Goal: Connect with others: Connect with other users

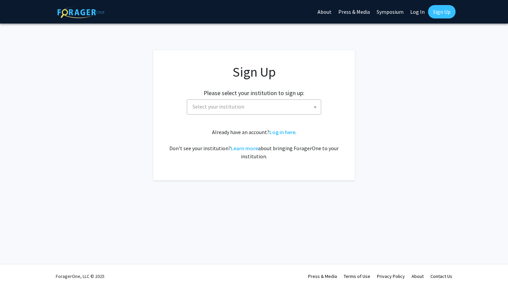
click at [206, 104] on span "Select your institution" at bounding box center [218, 106] width 52 height 7
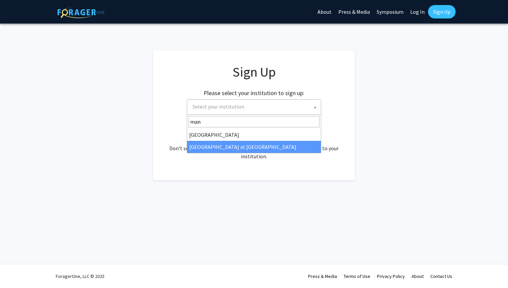
type input "man"
select select "18"
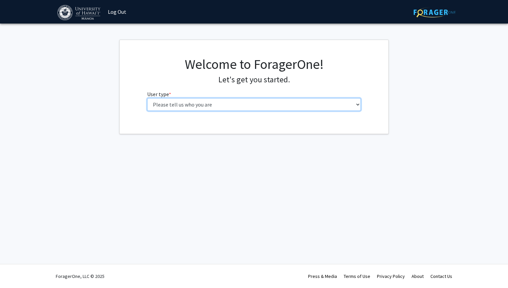
click at [258, 101] on select "Please tell us who you are Undergraduate Student Master's Student Doctoral Cand…" at bounding box center [254, 104] width 214 height 13
select select "1: undergrad"
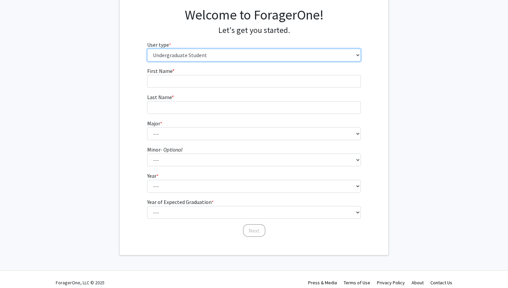
scroll to position [50, 0]
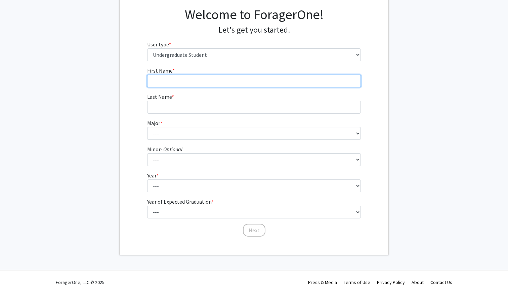
click at [268, 80] on input "First Name * required" at bounding box center [254, 81] width 214 height 13
type input "Savannah"
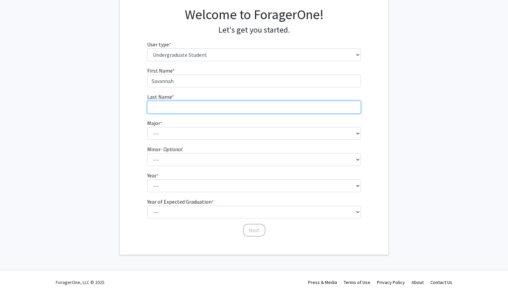
type input "Lerian"
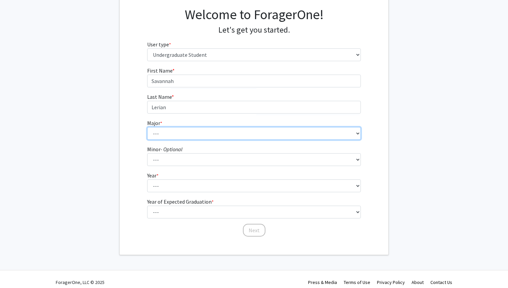
click at [176, 133] on select "--- Accounting American Studies Animal Sciences Anthropology Art Art History As…" at bounding box center [254, 133] width 214 height 13
select select "3: 1385"
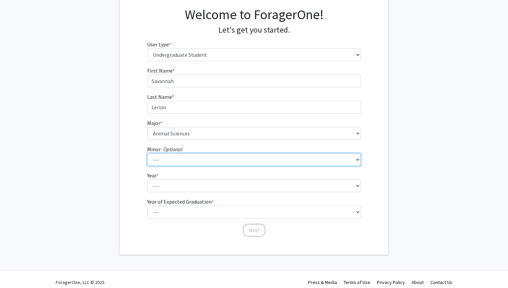
click at [179, 161] on select "--- American Studies Anthropology Art Art History Asian Studies Astronomy Astro…" at bounding box center [254, 159] width 214 height 13
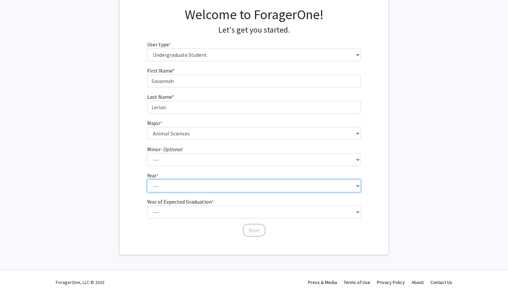
click at [174, 187] on select "--- First-year Sophomore Junior Senior Postbaccalaureate Certificate" at bounding box center [254, 185] width 214 height 13
select select "2: sophomore"
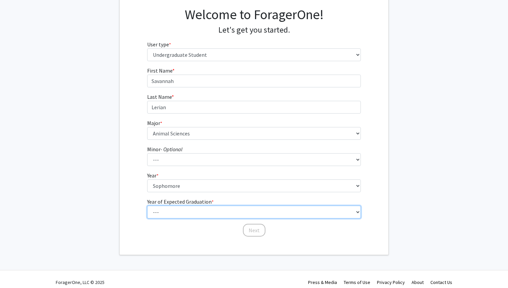
click at [172, 215] on select "--- 2025 2026 2027 2028 2029 2030 2031 2032 2033 2034" at bounding box center [254, 212] width 214 height 13
select select "4: 2028"
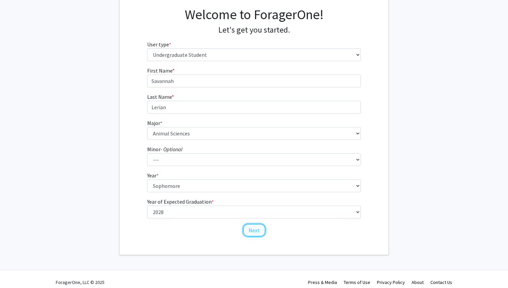
click at [250, 230] on button "Next" at bounding box center [254, 230] width 23 height 13
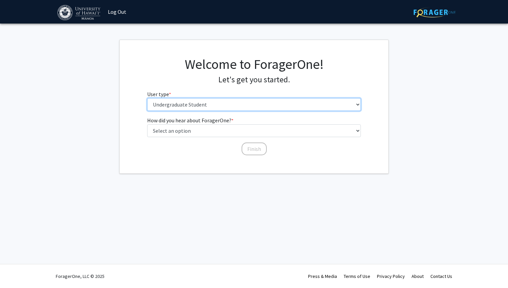
click at [272, 105] on select "Please tell us who you are Undergraduate Student Master's Student Doctoral Cand…" at bounding box center [254, 104] width 214 height 13
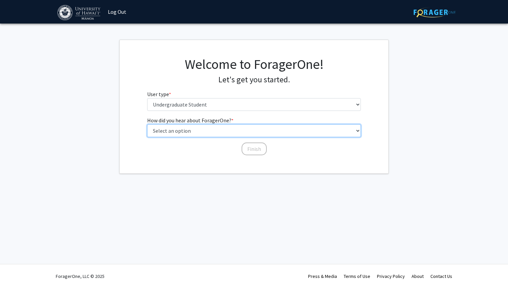
click at [257, 135] on select "Select an option Peer/student recommendation Faculty/staff recommendation Unive…" at bounding box center [254, 130] width 214 height 13
click at [246, 134] on select "Select an option Peer/student recommendation Faculty/staff recommendation Unive…" at bounding box center [254, 130] width 214 height 13
select select "3: university_website"
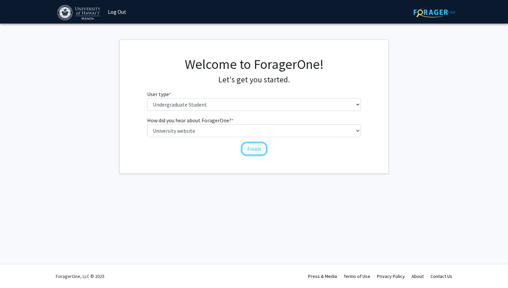
click at [259, 152] on button "Finish" at bounding box center [254, 148] width 25 height 13
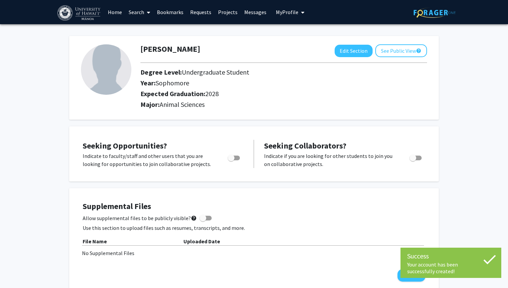
click at [229, 156] on span "Toggle" at bounding box center [231, 158] width 7 height 7
click at [231, 160] on input "Are you actively seeking opportunities?" at bounding box center [231, 160] width 0 height 0
checkbox input "true"
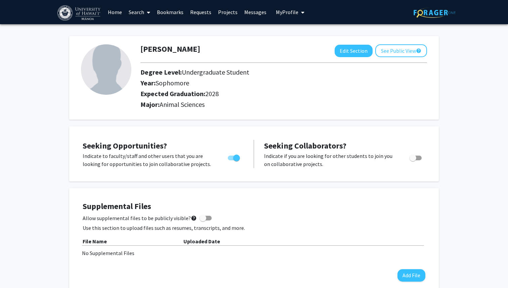
click at [231, 15] on link "Projects" at bounding box center [228, 12] width 26 height 24
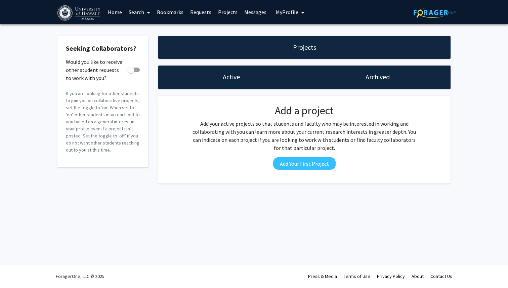
click at [138, 14] on link "Search" at bounding box center [139, 12] width 28 height 24
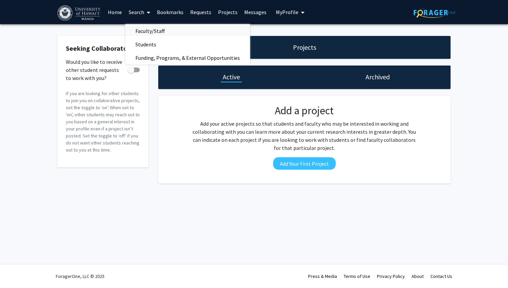
click at [147, 33] on span "Faculty/Staff" at bounding box center [149, 30] width 49 height 13
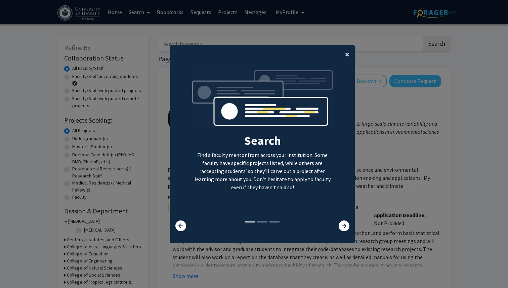
click at [343, 54] on button "×" at bounding box center [347, 54] width 15 height 19
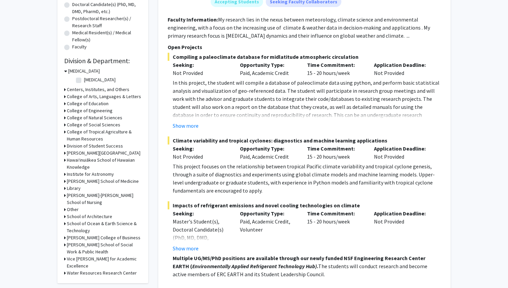
scroll to position [150, 0]
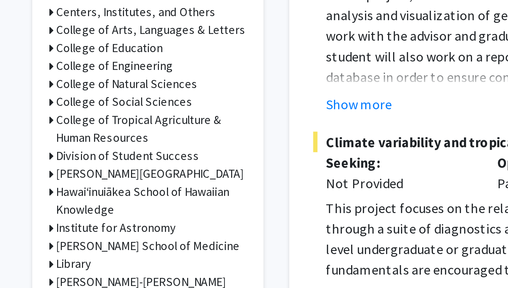
click at [66, 131] on div "College of Tropical Agriculture & Human Resources" at bounding box center [102, 135] width 77 height 14
click at [64, 131] on icon at bounding box center [65, 131] width 2 height 7
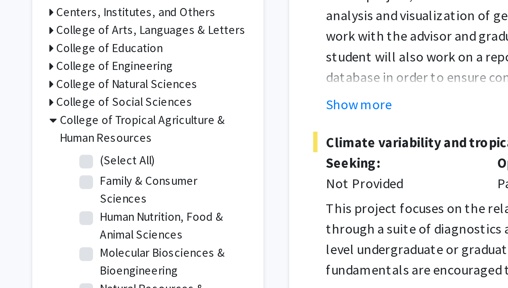
scroll to position [7, 0]
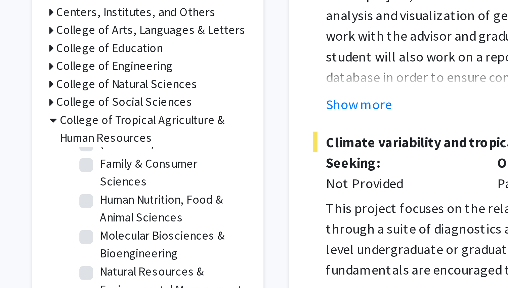
click at [84, 165] on label "Human Nutrition, Food & Animal Sciences" at bounding box center [112, 166] width 56 height 14
click at [84, 164] on input "Human Nutrition, Food & Animal Sciences" at bounding box center [86, 161] width 4 height 4
checkbox input "true"
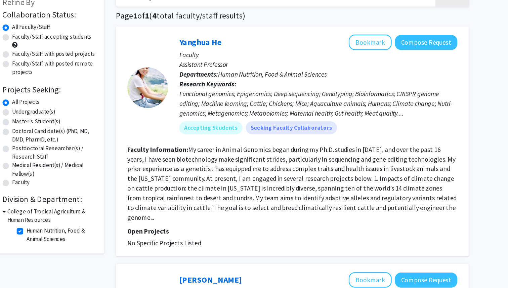
scroll to position [23, 0]
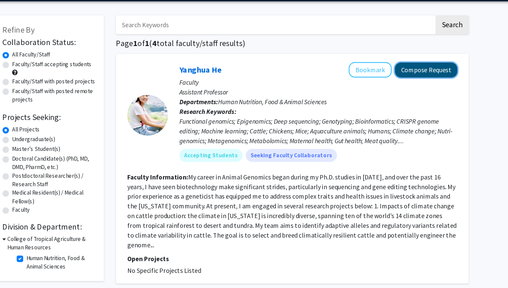
click at [407, 62] on button "Compose Request" at bounding box center [415, 58] width 52 height 12
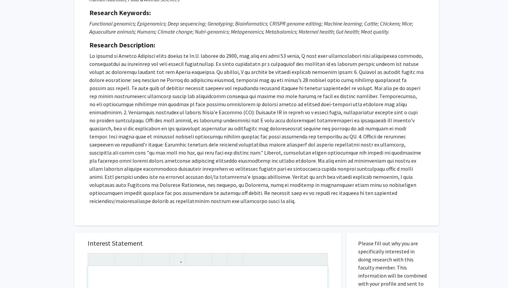
scroll to position [88, 0]
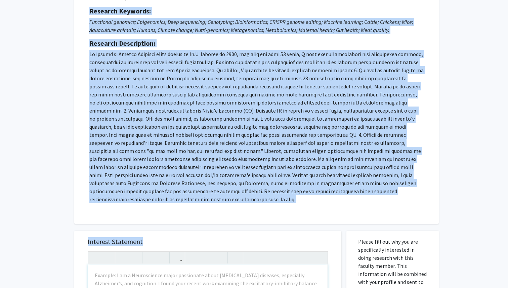
drag, startPoint x: 88, startPoint y: 11, endPoint x: 146, endPoint y: 230, distance: 225.9
click at [146, 230] on div "All Requests Request for Yanghua He Request for Yanghua He Departments: Human N…" at bounding box center [253, 234] width 369 height 586
copy div "Loremips Dolorsit: Ametconsec adipisci; Elitseddoei; Temp incididunt; Utlaboree…"
click at [345, 42] on h5 "Research Description:" at bounding box center [256, 43] width 334 height 8
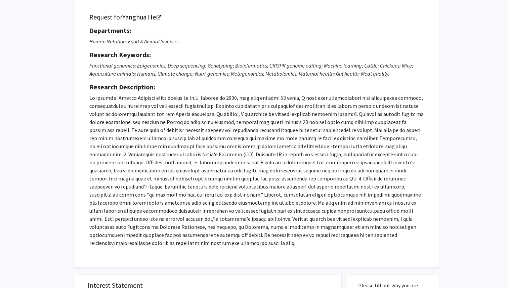
scroll to position [15, 0]
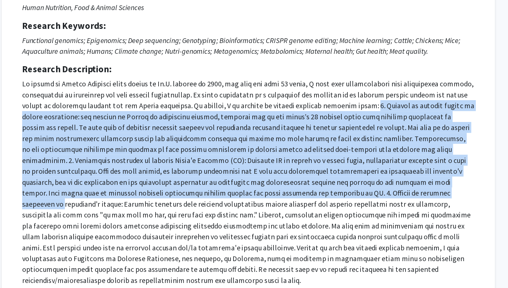
drag, startPoint x: 345, startPoint y: 141, endPoint x: 318, endPoint y: 212, distance: 75.6
click at [318, 212] on p at bounding box center [256, 199] width 334 height 153
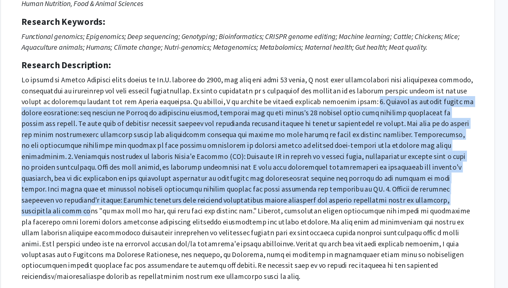
click at [319, 215] on p at bounding box center [256, 199] width 334 height 153
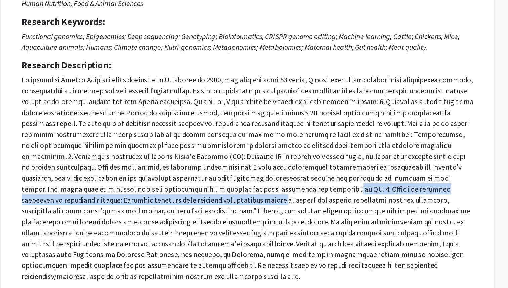
drag, startPoint x: 150, startPoint y: 213, endPoint x: 216, endPoint y: 209, distance: 65.6
click at [218, 209] on p at bounding box center [256, 199] width 334 height 153
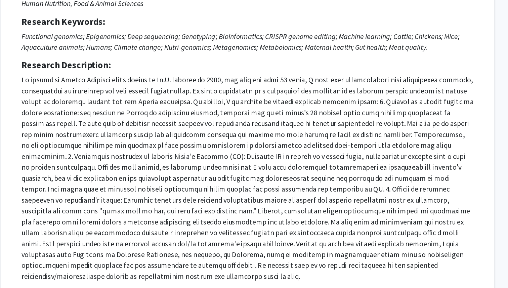
click at [235, 211] on p at bounding box center [256, 199] width 334 height 153
drag, startPoint x: 343, startPoint y: 213, endPoint x: 391, endPoint y: 214, distance: 48.0
click at [391, 214] on p at bounding box center [256, 199] width 334 height 153
click at [392, 214] on p at bounding box center [256, 199] width 334 height 153
drag, startPoint x: 120, startPoint y: 223, endPoint x: 200, endPoint y: 225, distance: 79.6
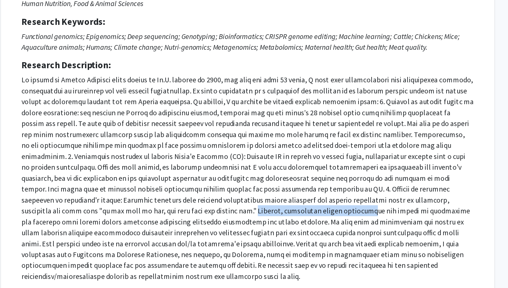
click at [202, 225] on p at bounding box center [256, 199] width 334 height 153
click at [200, 225] on p at bounding box center [256, 199] width 334 height 153
drag, startPoint x: 168, startPoint y: 224, endPoint x: 204, endPoint y: 221, distance: 35.4
click at [204, 221] on p at bounding box center [256, 199] width 334 height 153
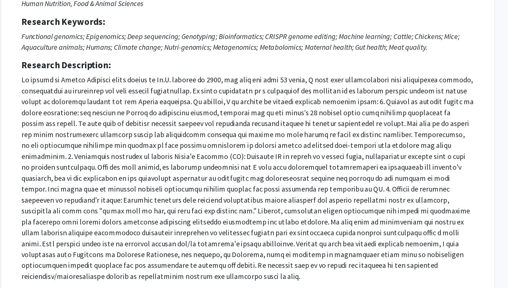
click at [210, 223] on p at bounding box center [256, 199] width 334 height 153
drag, startPoint x: 210, startPoint y: 224, endPoint x: 276, endPoint y: 224, distance: 66.2
click at [276, 224] on p at bounding box center [256, 199] width 334 height 153
drag, startPoint x: 269, startPoint y: 224, endPoint x: 335, endPoint y: 224, distance: 65.8
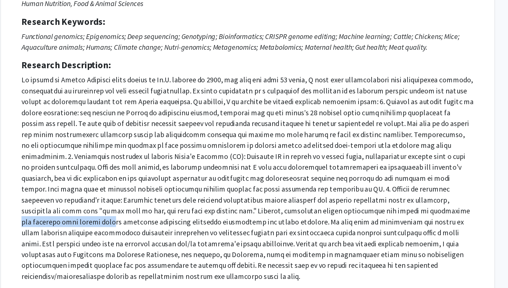
click at [335, 224] on p at bounding box center [256, 199] width 334 height 153
click at [337, 223] on p at bounding box center [256, 199] width 334 height 153
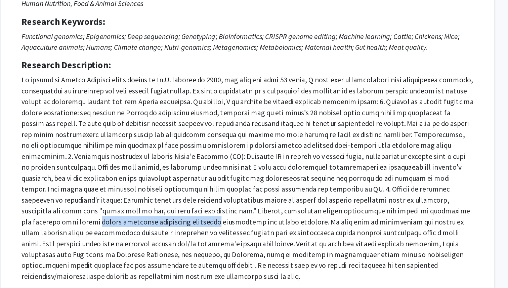
drag, startPoint x: 337, startPoint y: 223, endPoint x: 396, endPoint y: 224, distance: 59.1
click at [396, 224] on p at bounding box center [256, 199] width 334 height 153
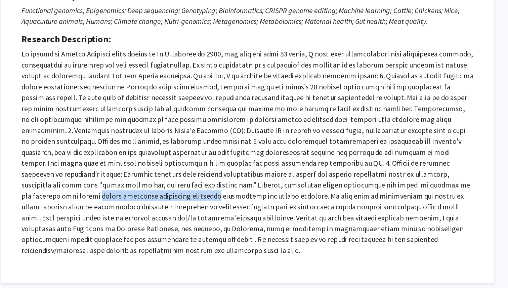
scroll to position [28, 0]
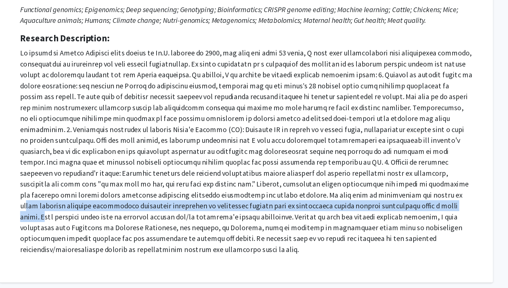
drag, startPoint x: 265, startPoint y: 219, endPoint x: 269, endPoint y: 230, distance: 12.2
click at [269, 230] on p at bounding box center [256, 186] width 334 height 153
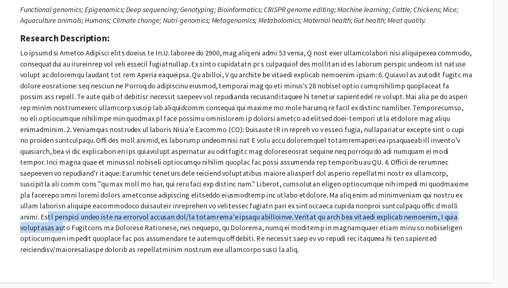
drag, startPoint x: 271, startPoint y: 227, endPoint x: 270, endPoint y: 235, distance: 8.2
click at [270, 235] on p at bounding box center [256, 186] width 334 height 153
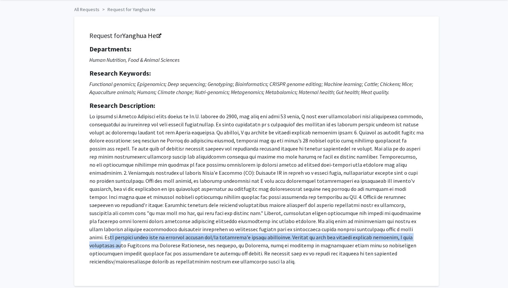
scroll to position [0, 0]
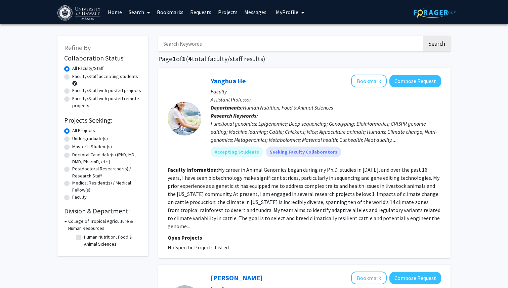
checkbox input "false"
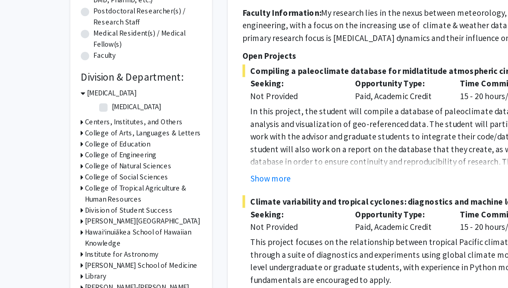
scroll to position [59, 0]
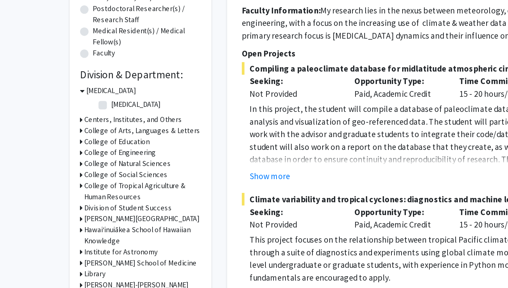
click at [81, 223] on h3 "College of Tropical Agriculture & Human Resources" at bounding box center [104, 226] width 75 height 14
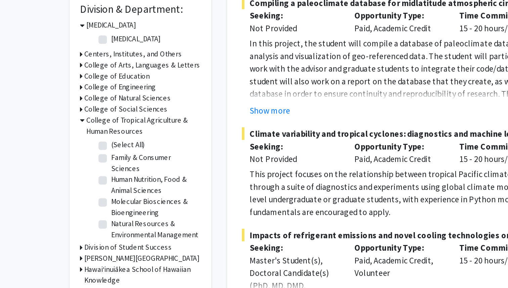
scroll to position [101, 0]
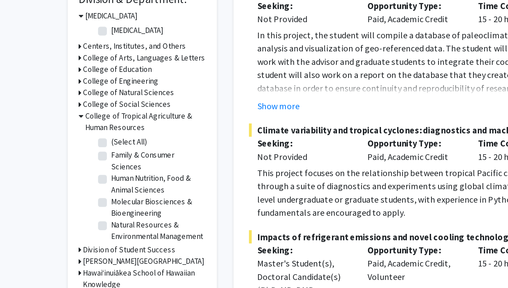
click at [84, 195] on label "(Select All)" at bounding box center [94, 196] width 21 height 7
click at [84, 195] on input "(Select All)" at bounding box center [86, 195] width 4 height 4
checkbox input "true"
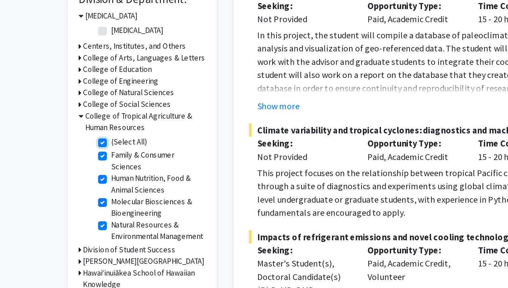
checkbox input "true"
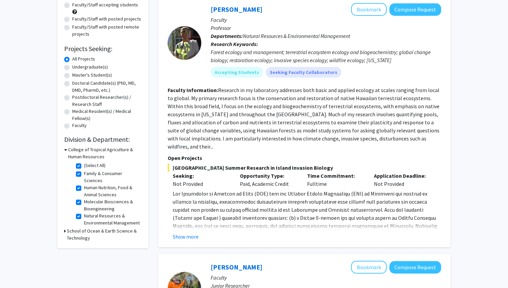
scroll to position [73, 0]
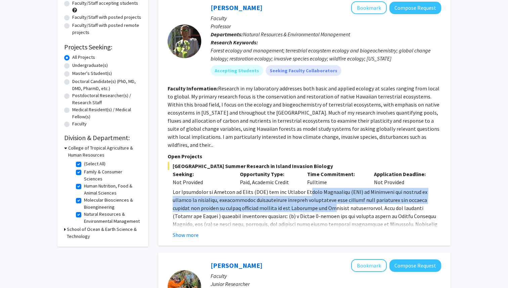
drag, startPoint x: 309, startPoint y: 187, endPoint x: 304, endPoint y: 196, distance: 9.8
click at [304, 196] on p at bounding box center [307, 232] width 268 height 89
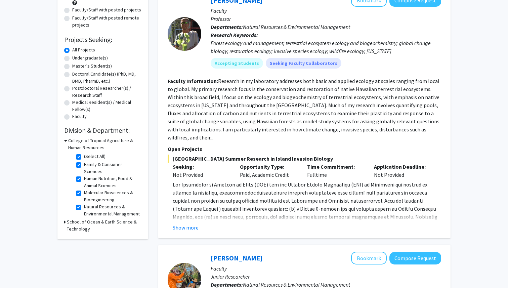
scroll to position [82, 0]
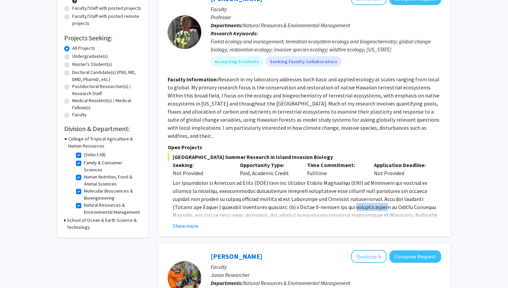
drag, startPoint x: 304, startPoint y: 198, endPoint x: 333, endPoint y: 198, distance: 28.9
click at [333, 198] on span at bounding box center [305, 222] width 265 height 87
click at [188, 222] on button "Show more" at bounding box center [186, 226] width 26 height 8
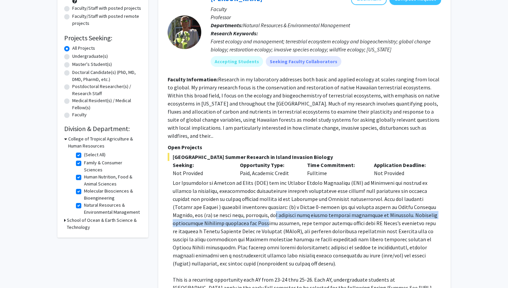
drag, startPoint x: 217, startPoint y: 206, endPoint x: 220, endPoint y: 214, distance: 8.7
click at [220, 214] on span at bounding box center [305, 222] width 265 height 87
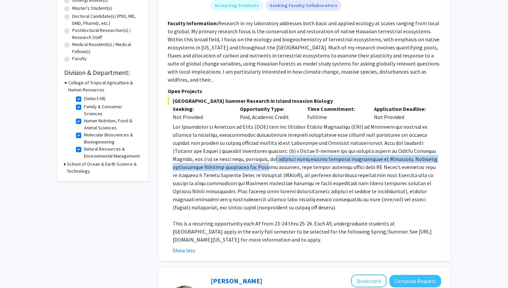
scroll to position [139, 0]
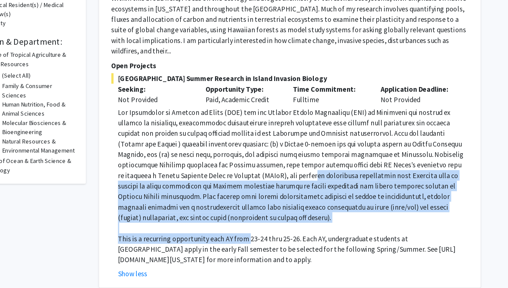
drag, startPoint x: 281, startPoint y: 166, endPoint x: 272, endPoint y: 217, distance: 51.8
click at [272, 217] on div "This is a recurring opportunity each AY from 23-24 thru 25-26. Each AY, undergr…" at bounding box center [307, 182] width 268 height 121
click at [272, 219] on p "This is a recurring opportunity each AY from 23-24 thru 25-26. Each AY, undergr…" at bounding box center [307, 231] width 268 height 24
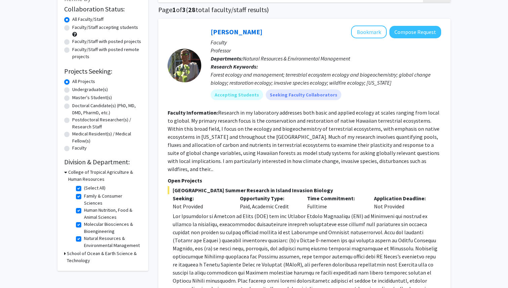
scroll to position [19, 0]
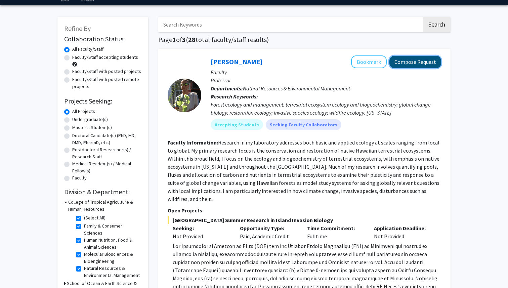
click at [409, 60] on button "Compose Request" at bounding box center [415, 62] width 52 height 12
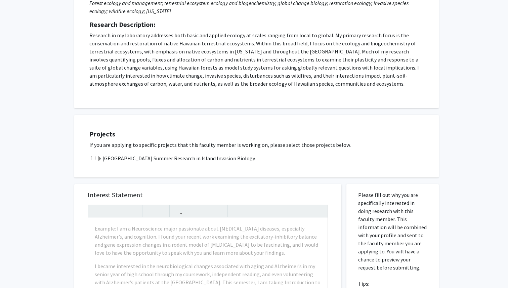
scroll to position [112, 0]
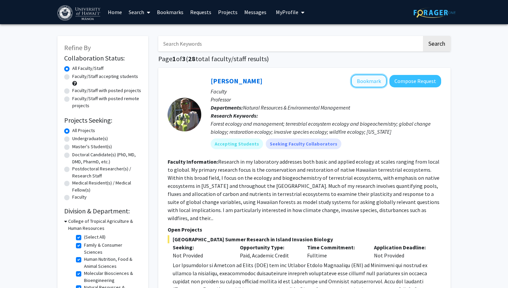
click at [361, 82] on button "Bookmark" at bounding box center [369, 81] width 36 height 13
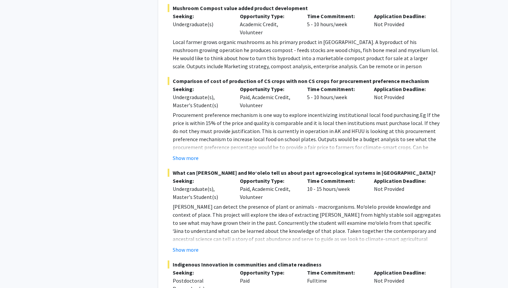
scroll to position [2647, 0]
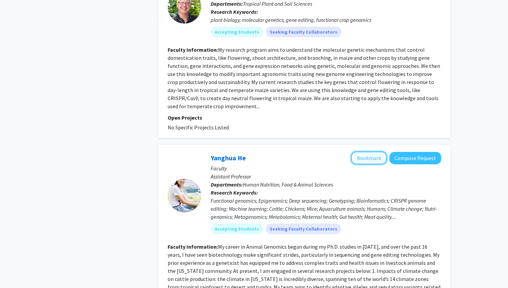
click at [365, 151] on button "Bookmark" at bounding box center [369, 157] width 36 height 13
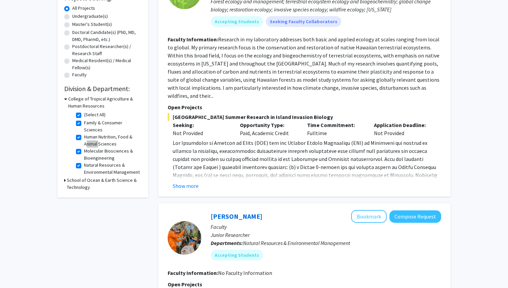
scroll to position [107, 0]
